Goal: Complete application form

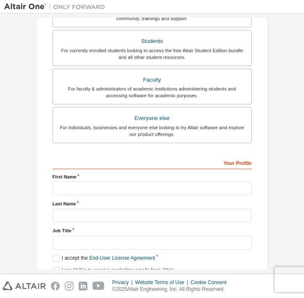
scroll to position [192, 0]
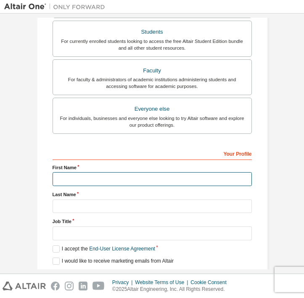
click at [129, 178] on input "text" at bounding box center [153, 179] width 200 height 14
type input "******"
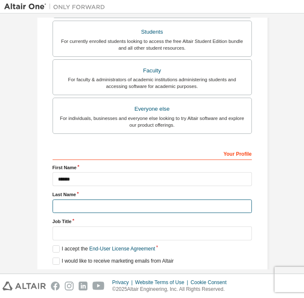
click at [124, 207] on input "text" at bounding box center [153, 207] width 200 height 14
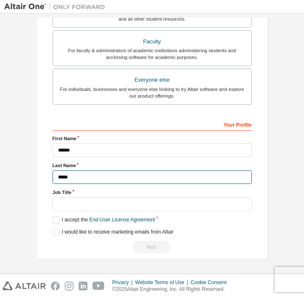
type input "*****"
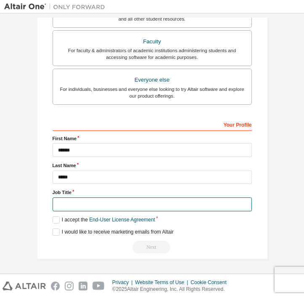
click at [121, 202] on input "text" at bounding box center [153, 205] width 200 height 14
click at [57, 221] on label "I accept the End-User License Agreement" at bounding box center [104, 219] width 103 height 7
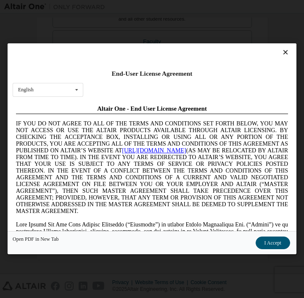
scroll to position [0, 0]
click at [274, 250] on div "Open PDF in New Tab I Accept" at bounding box center [152, 243] width 289 height 23
click at [274, 247] on button "I Accept" at bounding box center [273, 243] width 35 height 13
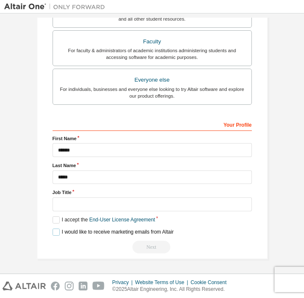
click at [54, 233] on label "I would like to receive marketing emails from Altair" at bounding box center [113, 232] width 121 height 7
click at [131, 206] on input "text" at bounding box center [153, 205] width 200 height 14
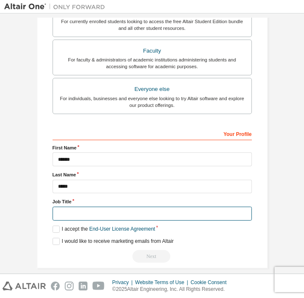
scroll to position [222, 0]
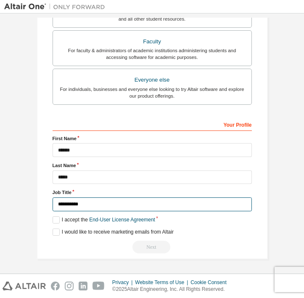
type input "**********"
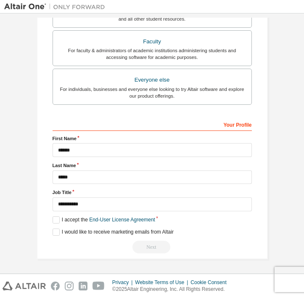
click at [164, 243] on div "Next" at bounding box center [153, 247] width 200 height 13
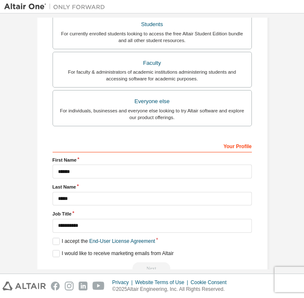
scroll to position [199, 0]
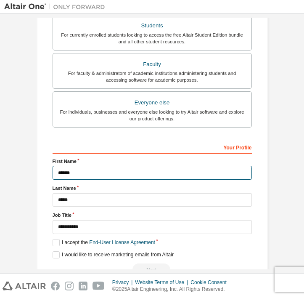
click at [140, 171] on input "******" at bounding box center [153, 173] width 200 height 14
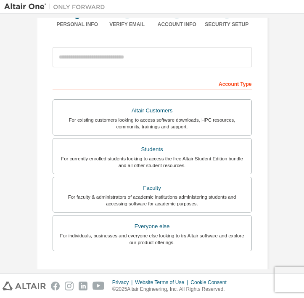
scroll to position [77, 0]
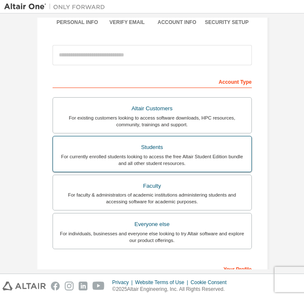
click at [147, 155] on div "For currently enrolled students looking to access the free Altair Student Editi…" at bounding box center [152, 159] width 189 height 13
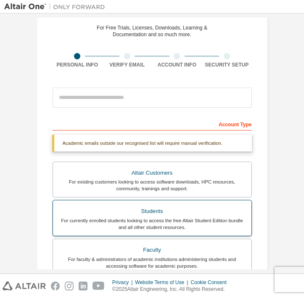
scroll to position [0, 0]
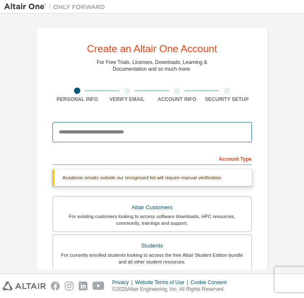
click at [133, 131] on input "email" at bounding box center [153, 132] width 200 height 20
type input "**********"
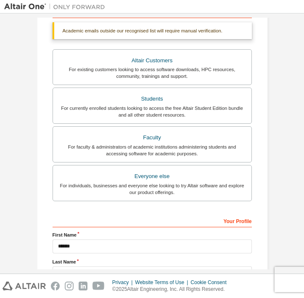
scroll to position [243, 0]
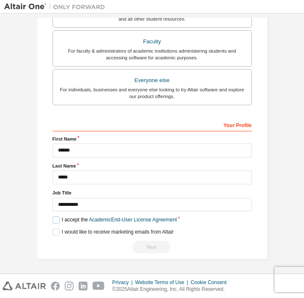
click at [56, 220] on label "I accept the Academic End-User License Agreement" at bounding box center [115, 219] width 125 height 7
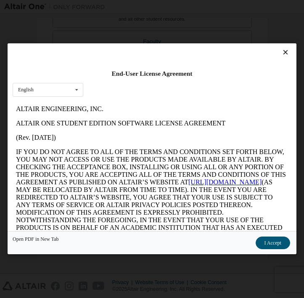
scroll to position [0, 0]
click at [268, 245] on button "I Accept" at bounding box center [273, 243] width 35 height 13
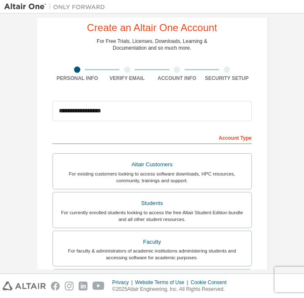
scroll to position [20, 0]
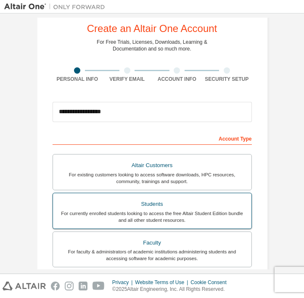
click at [224, 210] on div "For currently enrolled students looking to access the free Altair Student Editi…" at bounding box center [152, 216] width 189 height 13
click at [168, 210] on div "For currently enrolled students looking to access the free Altair Student Editi…" at bounding box center [152, 216] width 189 height 13
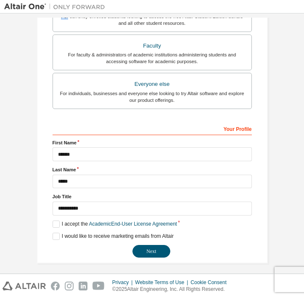
scroll to position [222, 0]
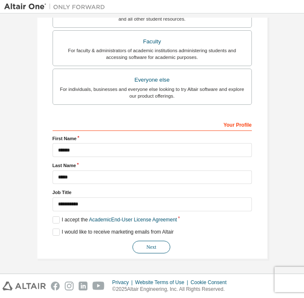
click at [155, 250] on button "Next" at bounding box center [152, 247] width 38 height 13
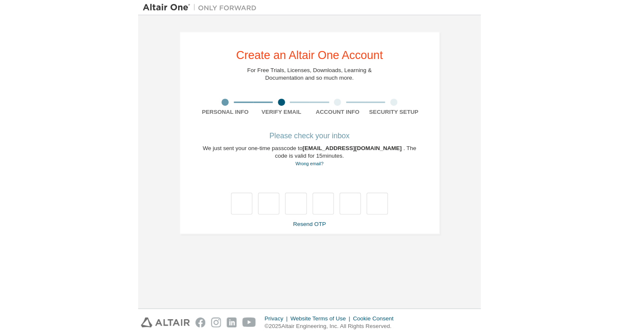
scroll to position [0, 0]
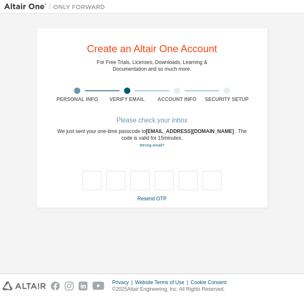
type input "*"
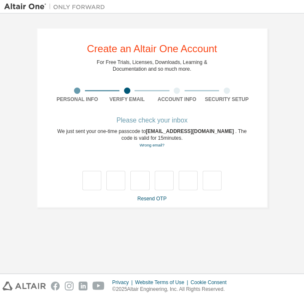
type input "*"
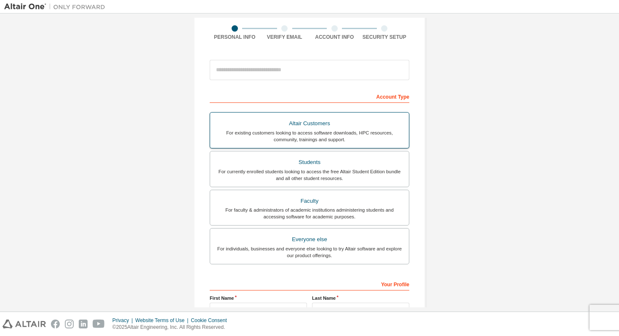
scroll to position [65, 0]
